Goal: Task Accomplishment & Management: Manage account settings

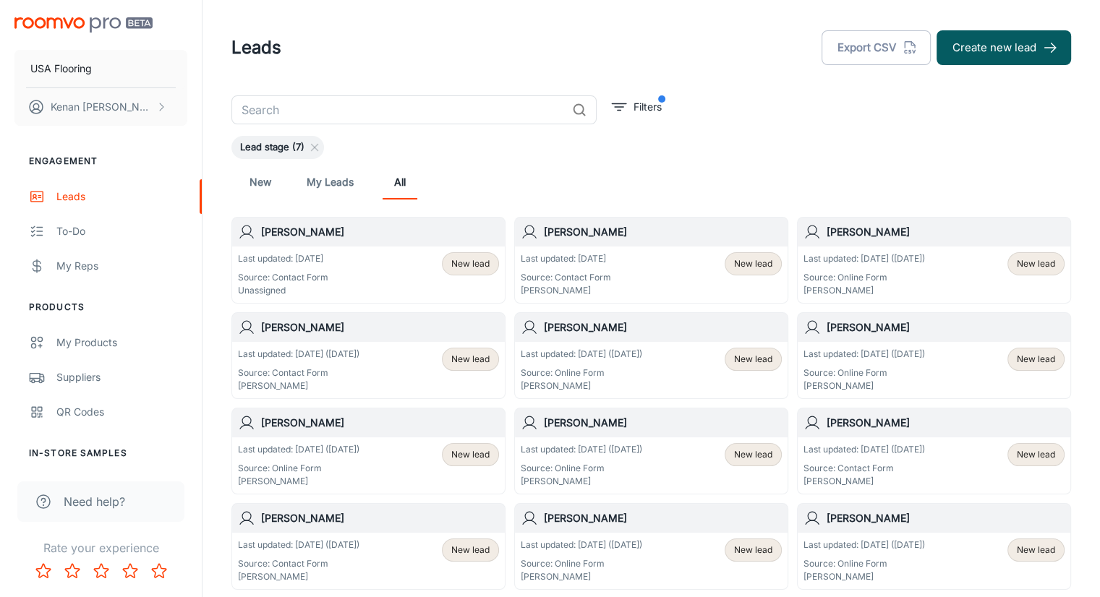
click at [327, 264] on p "Last updated: [DATE]" at bounding box center [283, 258] width 90 height 13
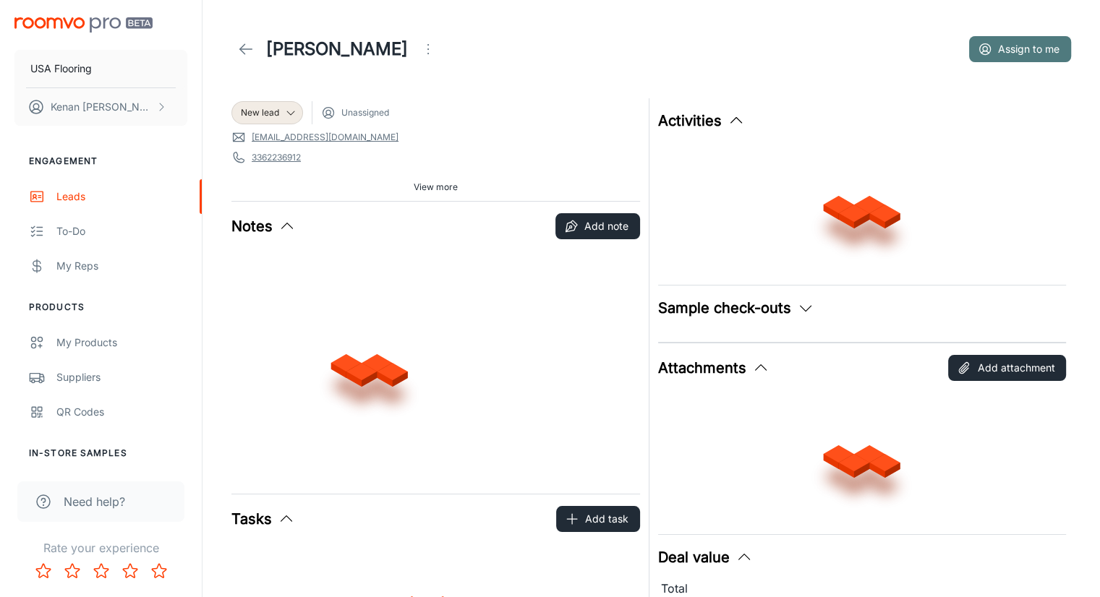
click at [1014, 45] on button "Assign to me" at bounding box center [1020, 49] width 102 height 26
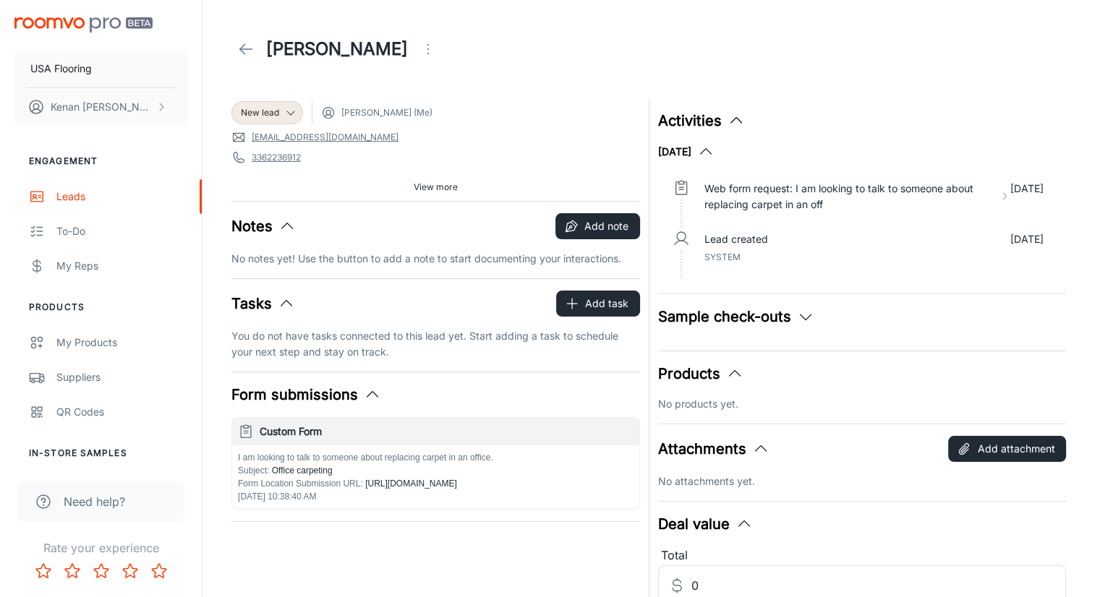
click at [884, 59] on div "[PERSON_NAME]" at bounding box center [650, 49] width 839 height 40
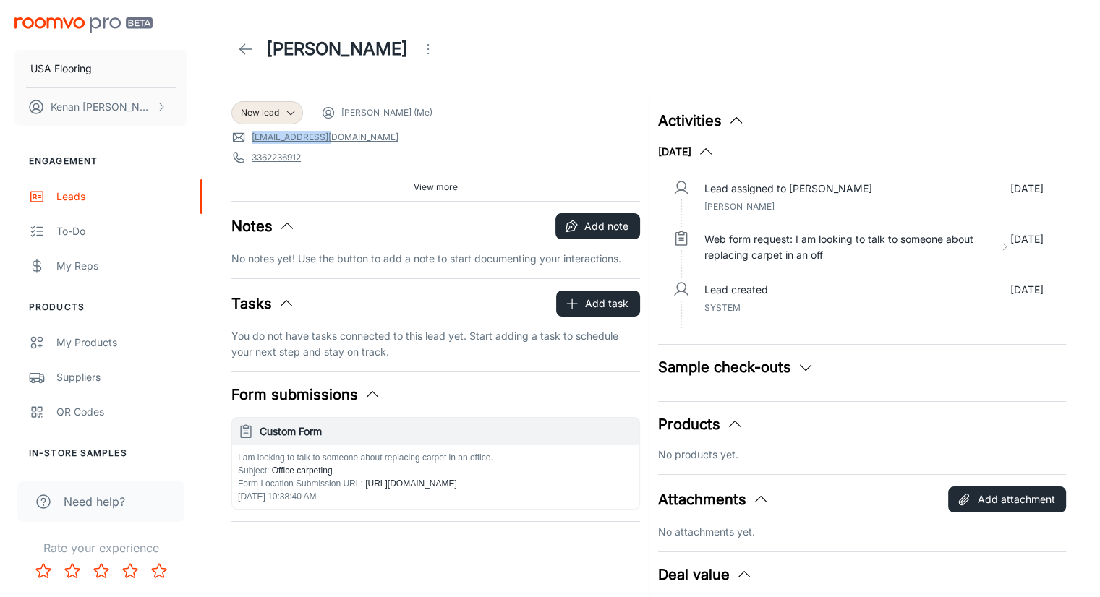
drag, startPoint x: 296, startPoint y: 138, endPoint x: 248, endPoint y: 142, distance: 47.9
click at [248, 142] on span "[EMAIL_ADDRESS][DOMAIN_NAME]" at bounding box center [435, 137] width 408 height 14
copy link "[EMAIL_ADDRESS][DOMAIN_NAME]"
click at [354, 194] on div "View more" at bounding box center [435, 187] width 408 height 22
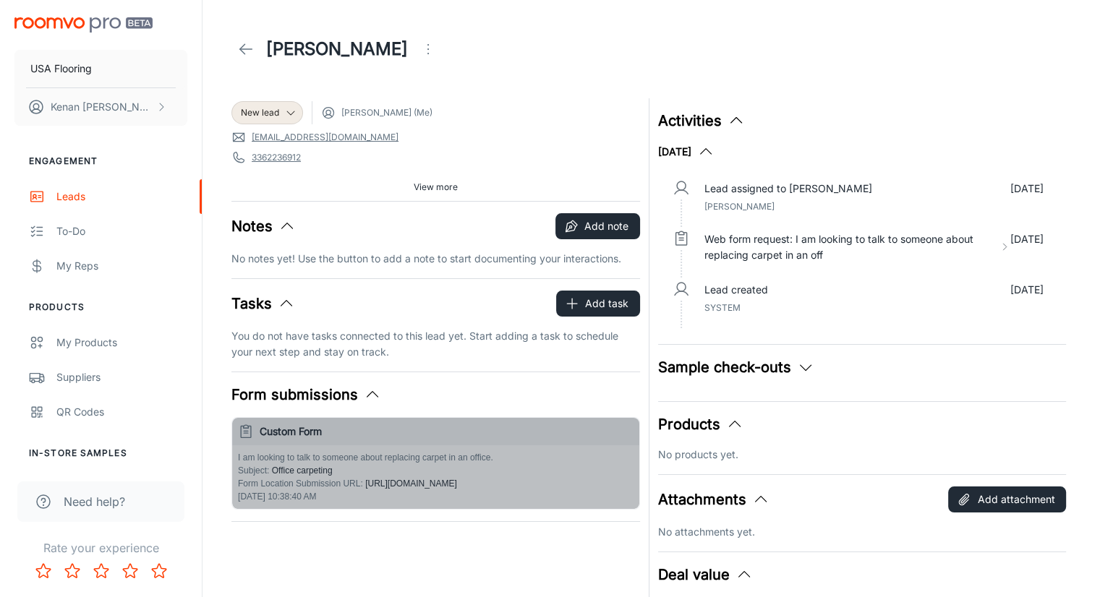
drag, startPoint x: 497, startPoint y: 456, endPoint x: 265, endPoint y: 458, distance: 232.1
click at [265, 458] on p "I am looking to talk to someone about replacing carpet in an office." at bounding box center [435, 457] width 395 height 13
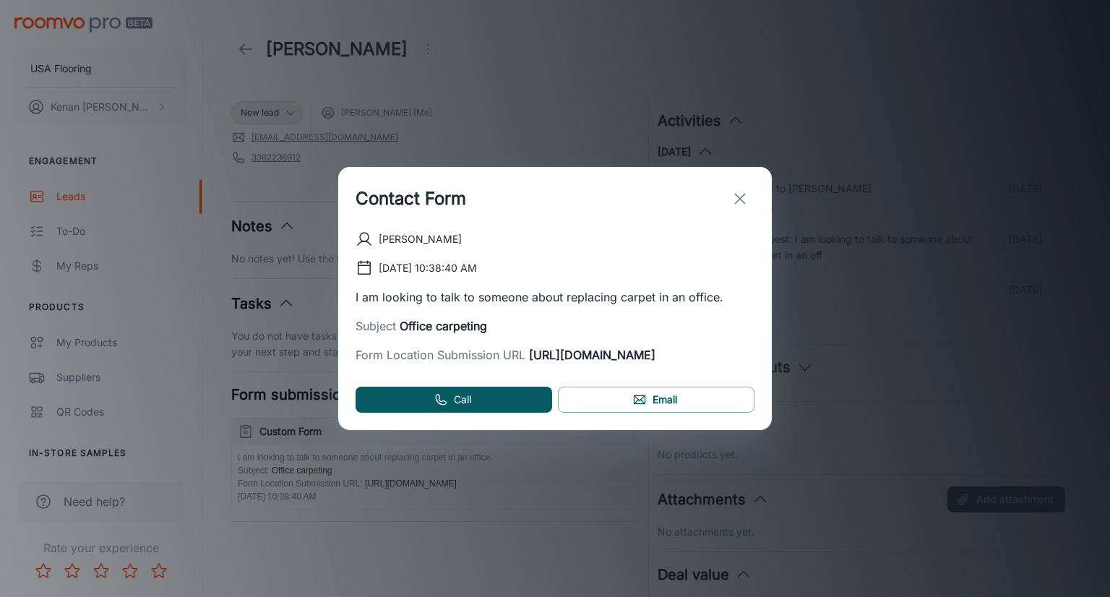
click at [746, 190] on icon "exit" at bounding box center [740, 198] width 17 height 17
